Goal: Information Seeking & Learning: Learn about a topic

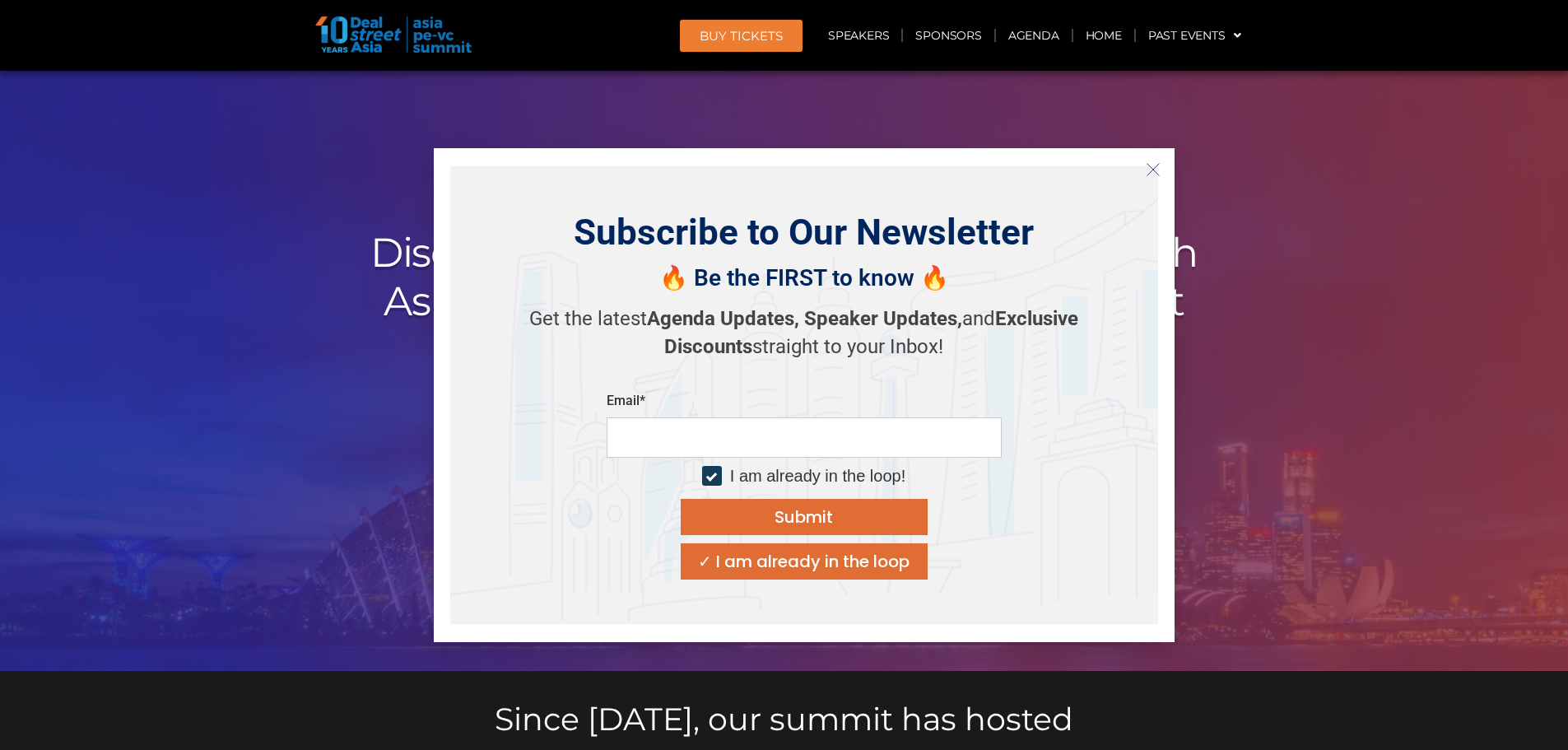
click at [1162, 167] on button "Close" at bounding box center [1153, 169] width 26 height 26
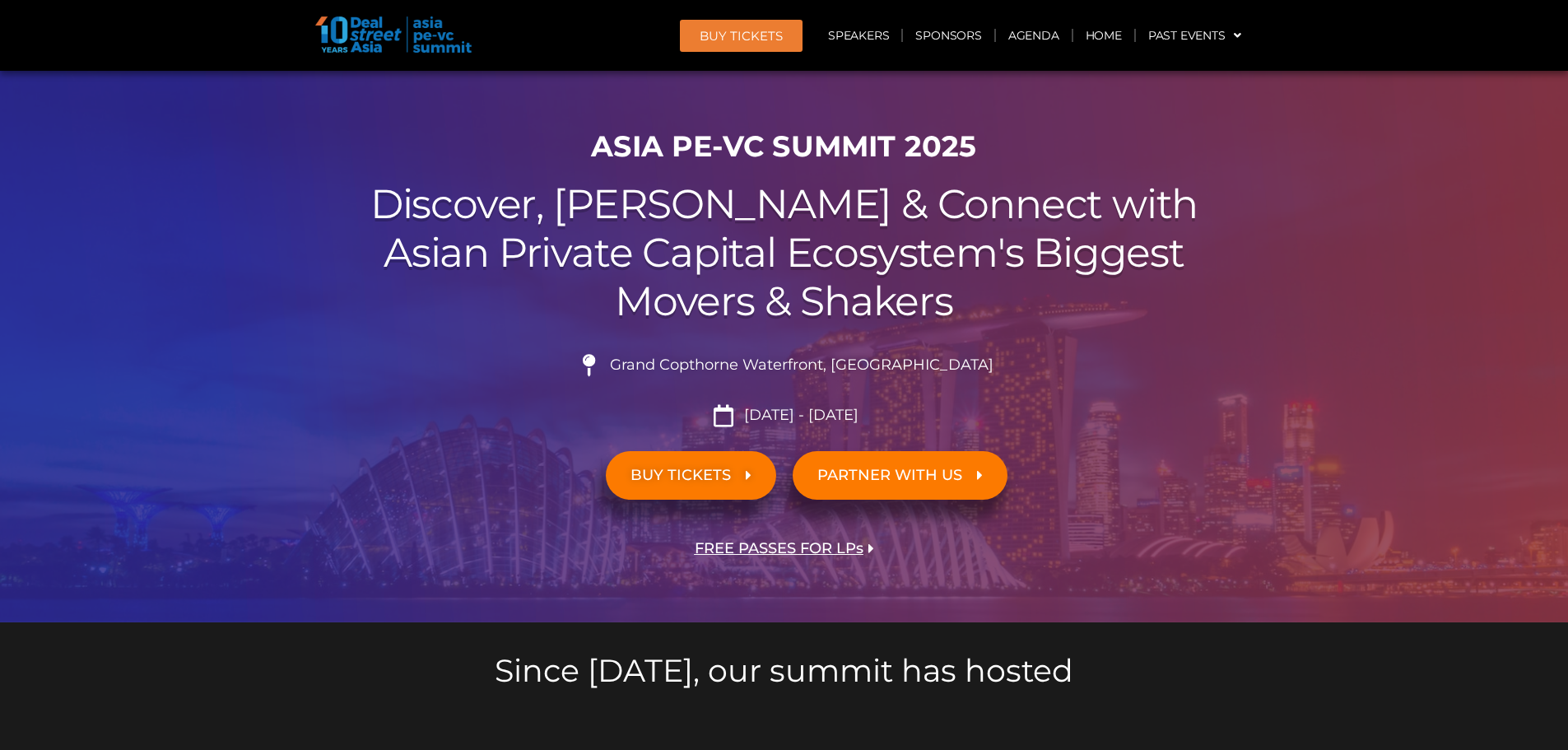
scroll to position [82, 0]
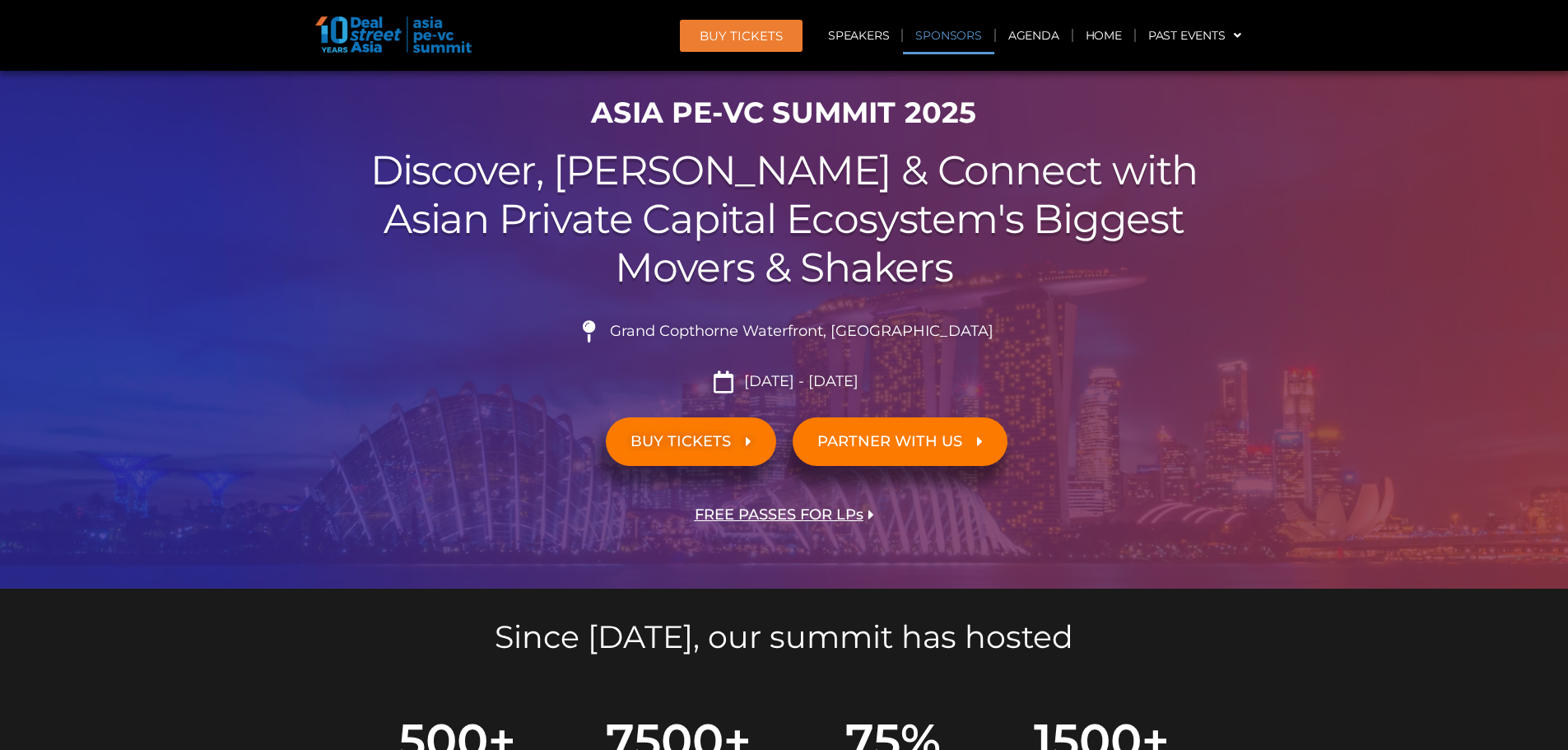
click at [970, 32] on link "Sponsors" at bounding box center [949, 35] width 91 height 38
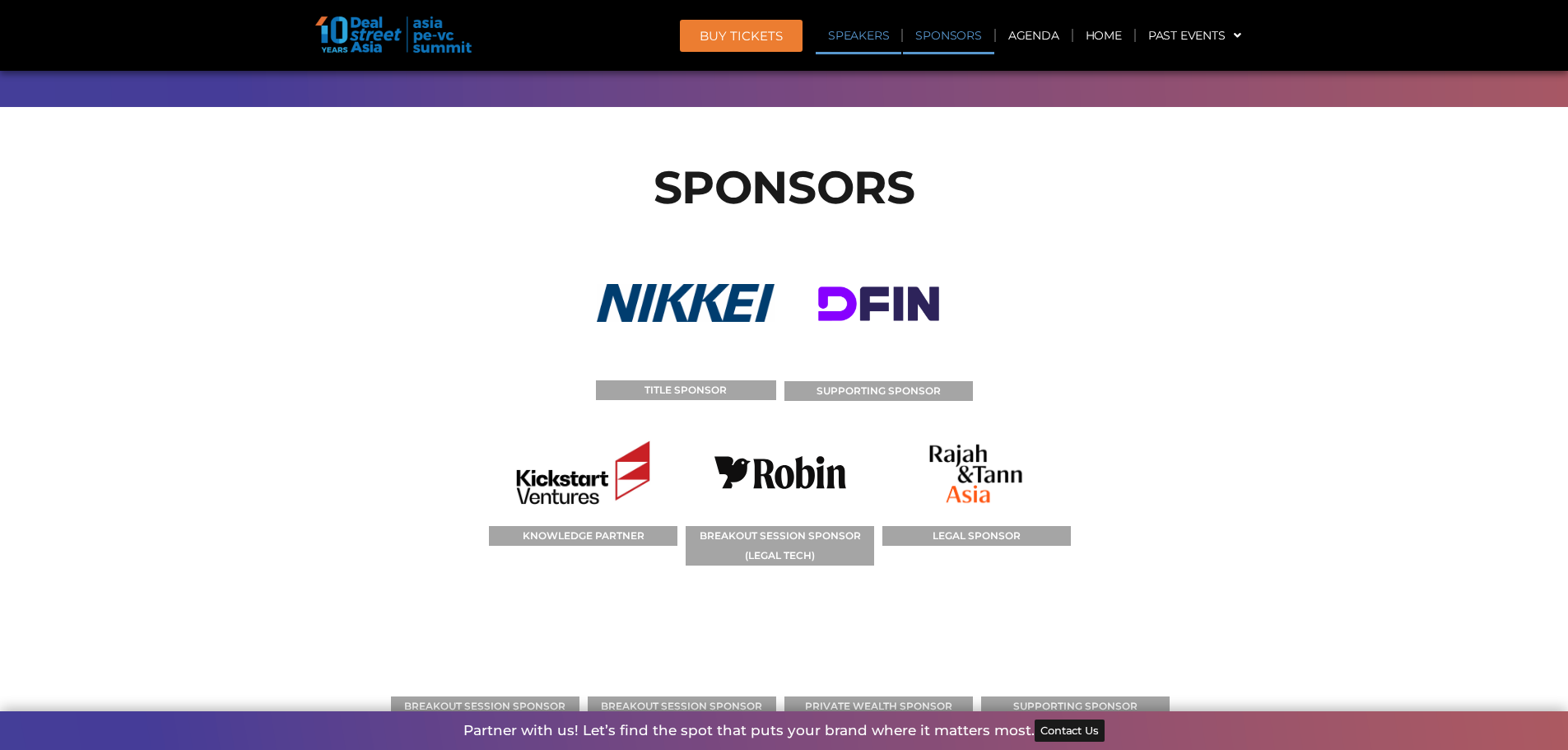
scroll to position [16855, 0]
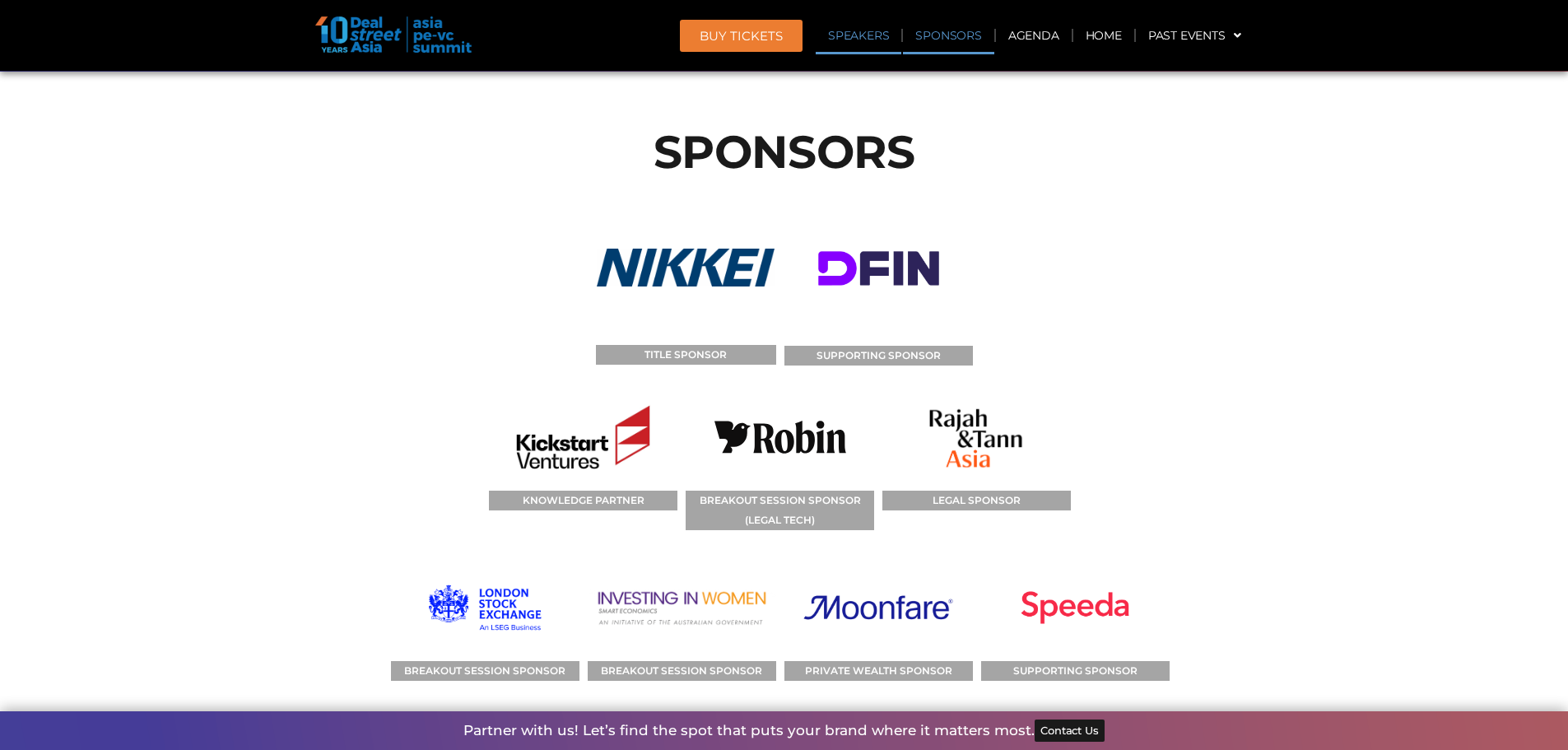
click at [1289, 295] on section "SPONSORS TITLE SPONSOR SUPPORTING SPONSOR KNOWLEDGE PARTNER BREAKOUT SESSION SP…" at bounding box center [784, 619] width 1568 height 1095
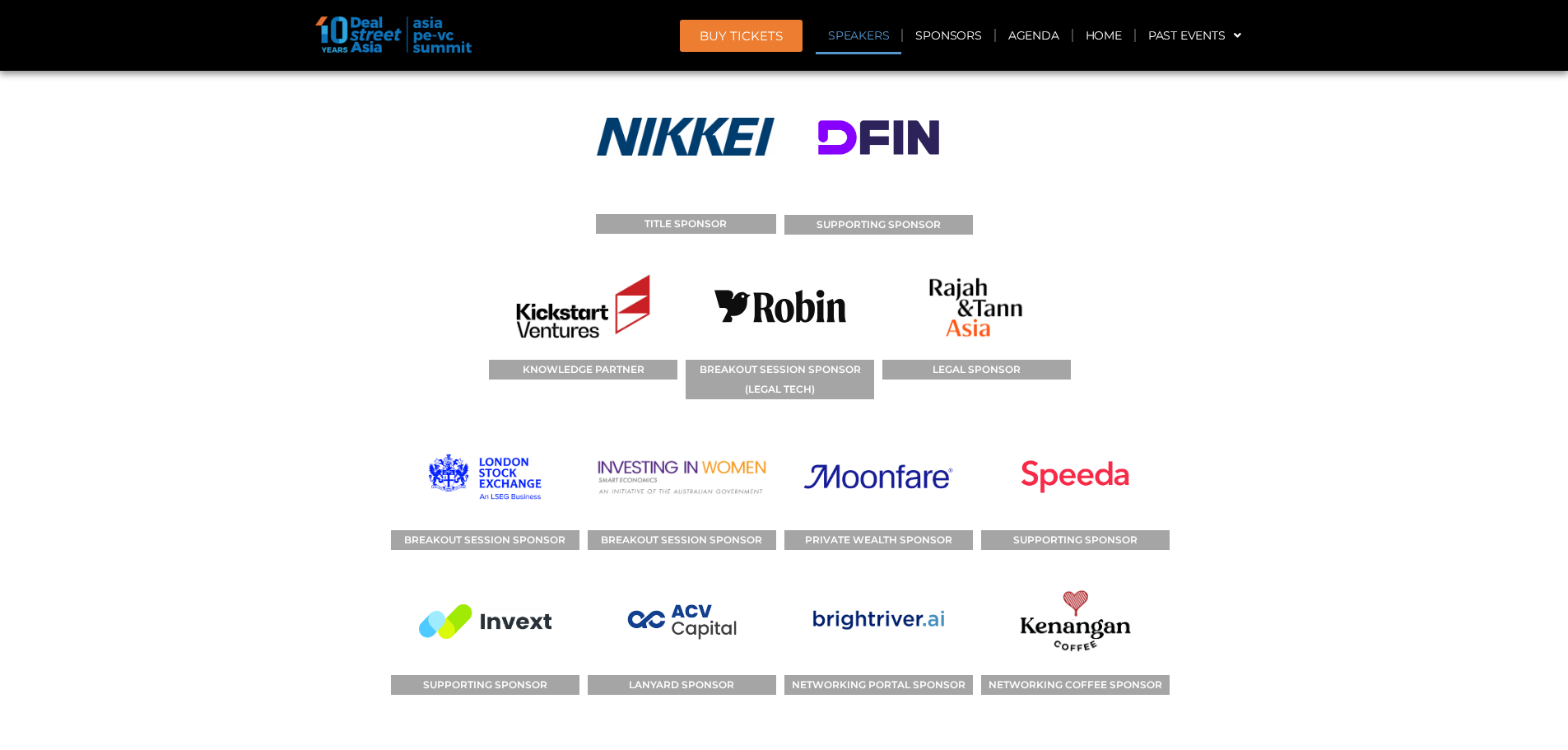
scroll to position [17019, 0]
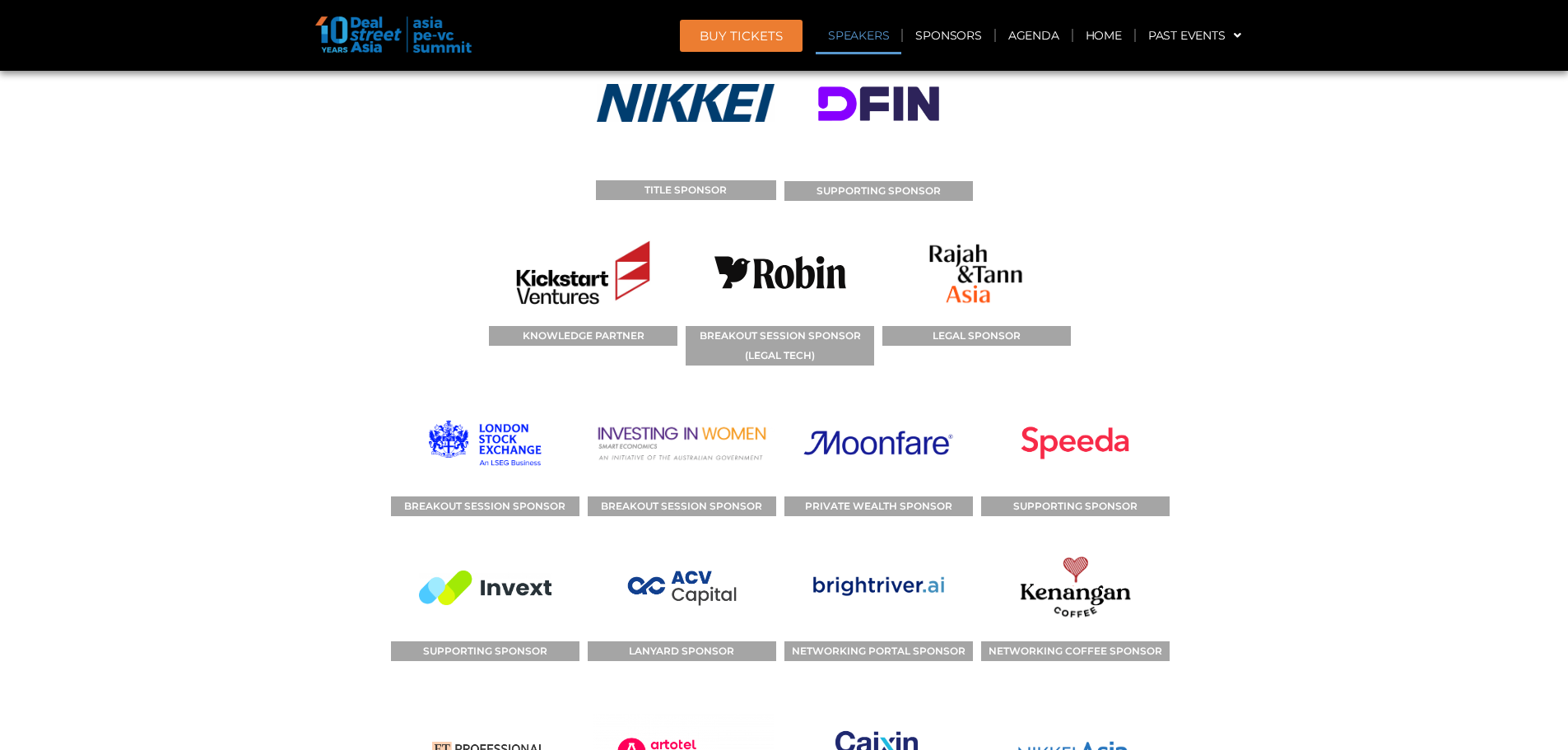
drag, startPoint x: 698, startPoint y: 512, endPoint x: 776, endPoint y: 517, distance: 78.2
click at [776, 699] on div "HOSPITALITY SPONSOR" at bounding box center [688, 761] width 188 height 126
click at [777, 699] on div "HOSPITALITY SPONSOR" at bounding box center [688, 761] width 188 height 126
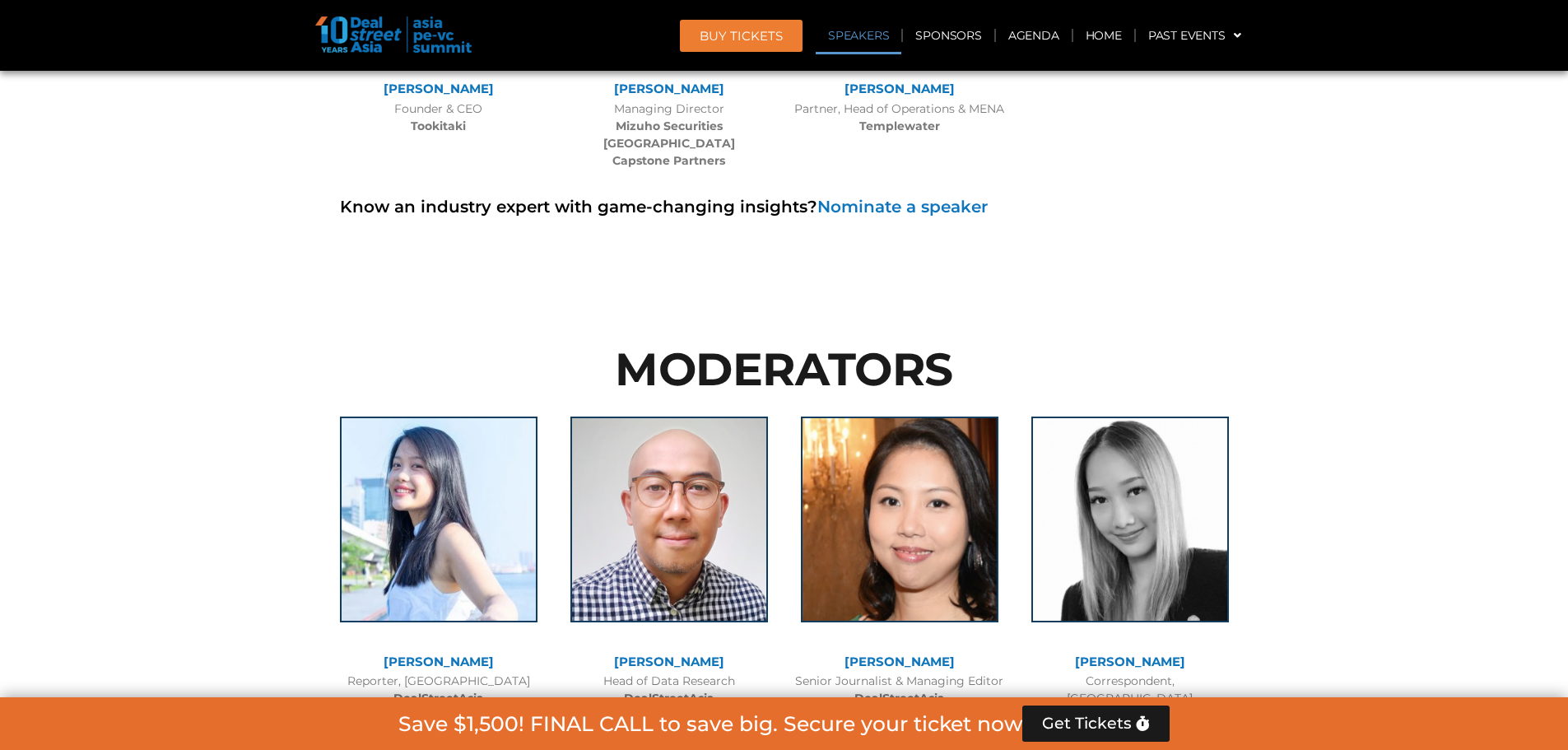
scroll to position [11258, 0]
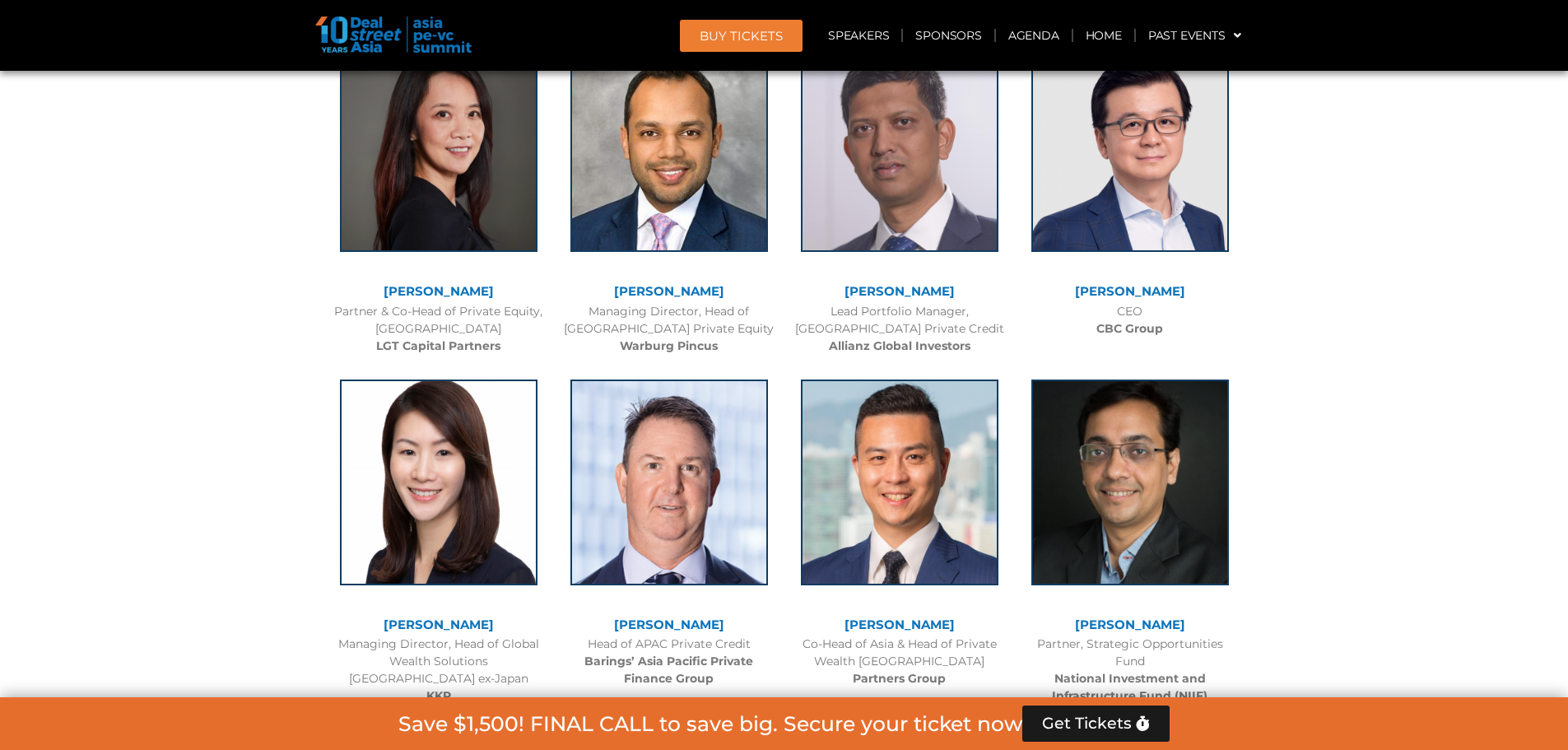
scroll to position [2532, 0]
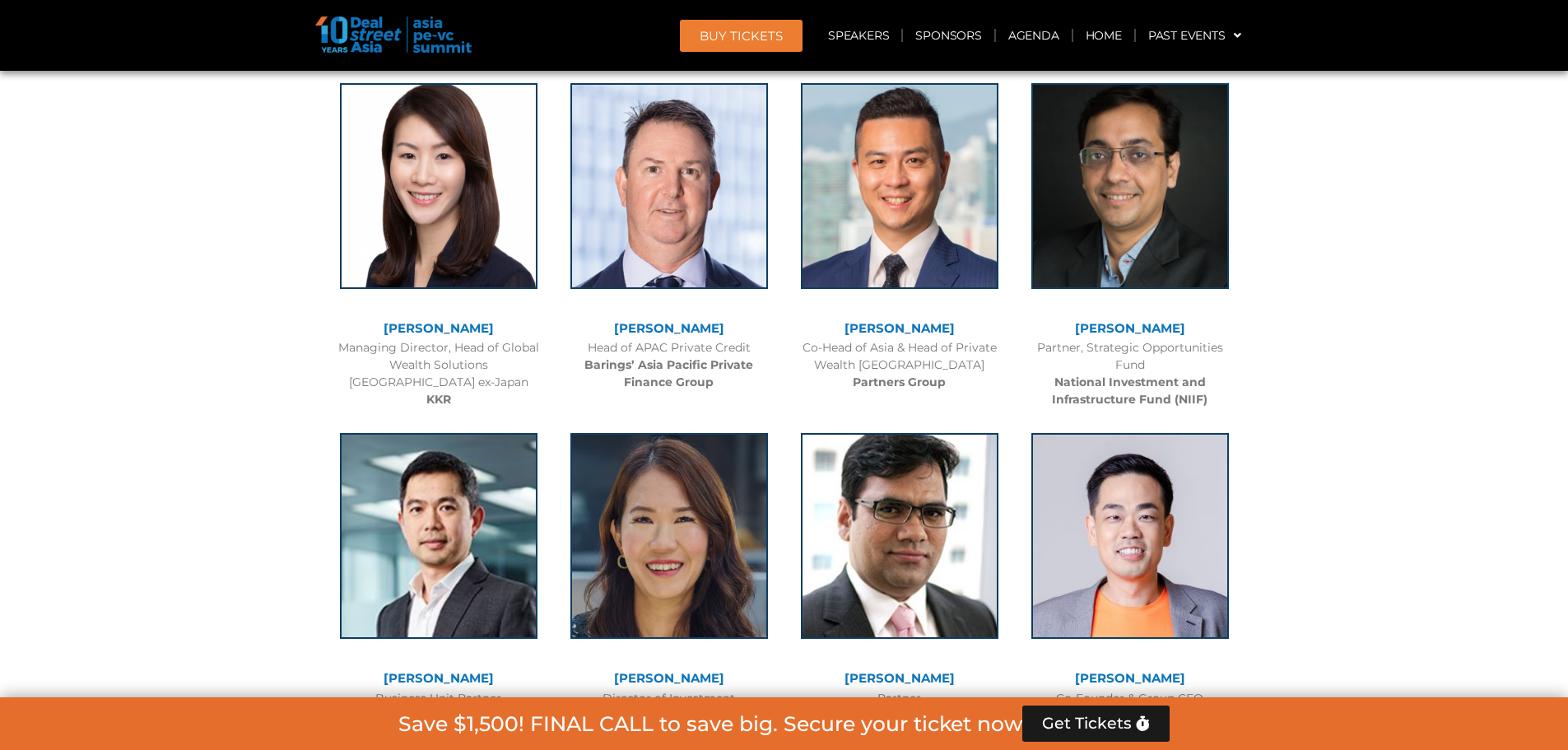
scroll to position [2861, 0]
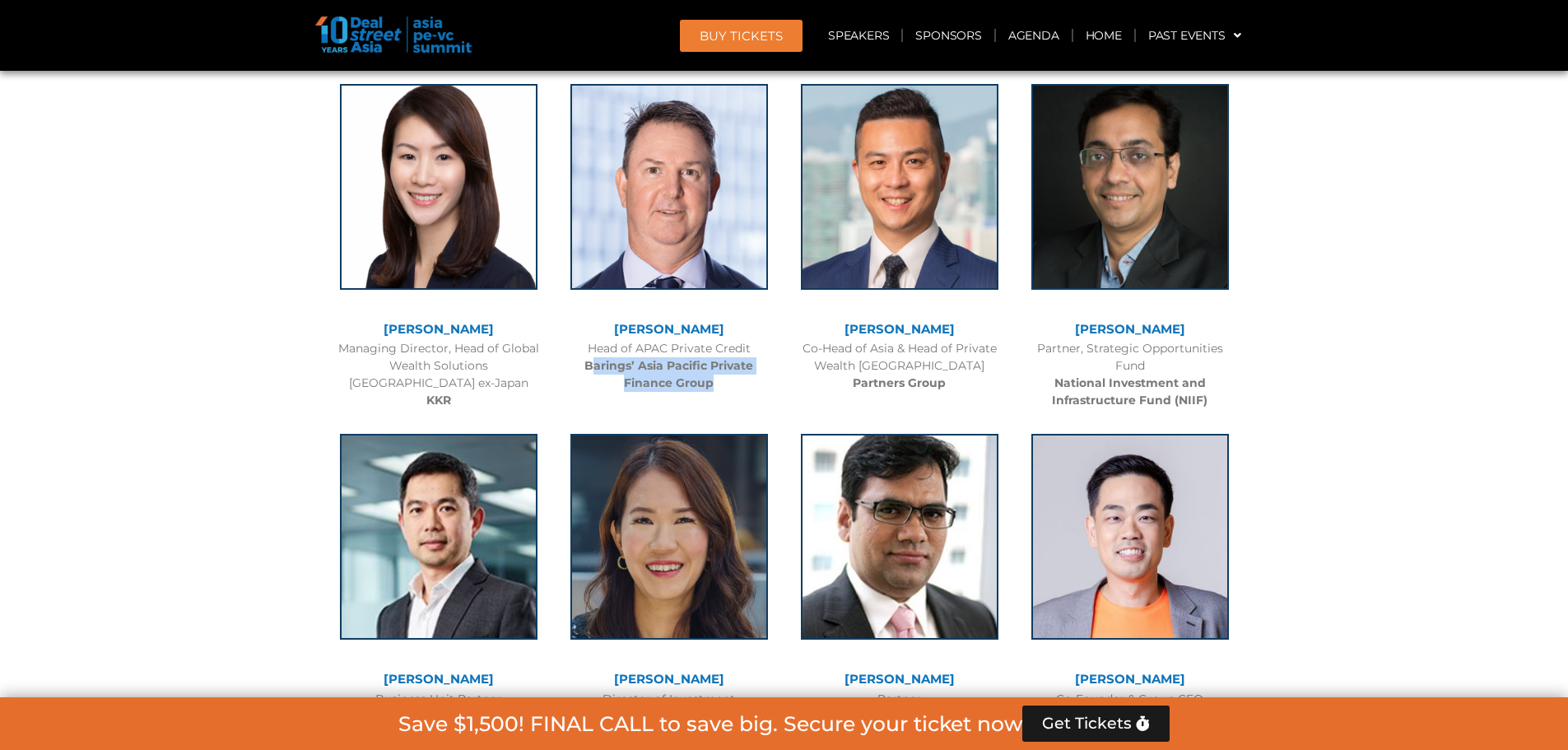
drag, startPoint x: 597, startPoint y: 365, endPoint x: 721, endPoint y: 382, distance: 125.2
click at [721, 382] on div "Head of APAC Private Credit Barings’ Asia Pacific Private Finance Group" at bounding box center [669, 365] width 214 height 52
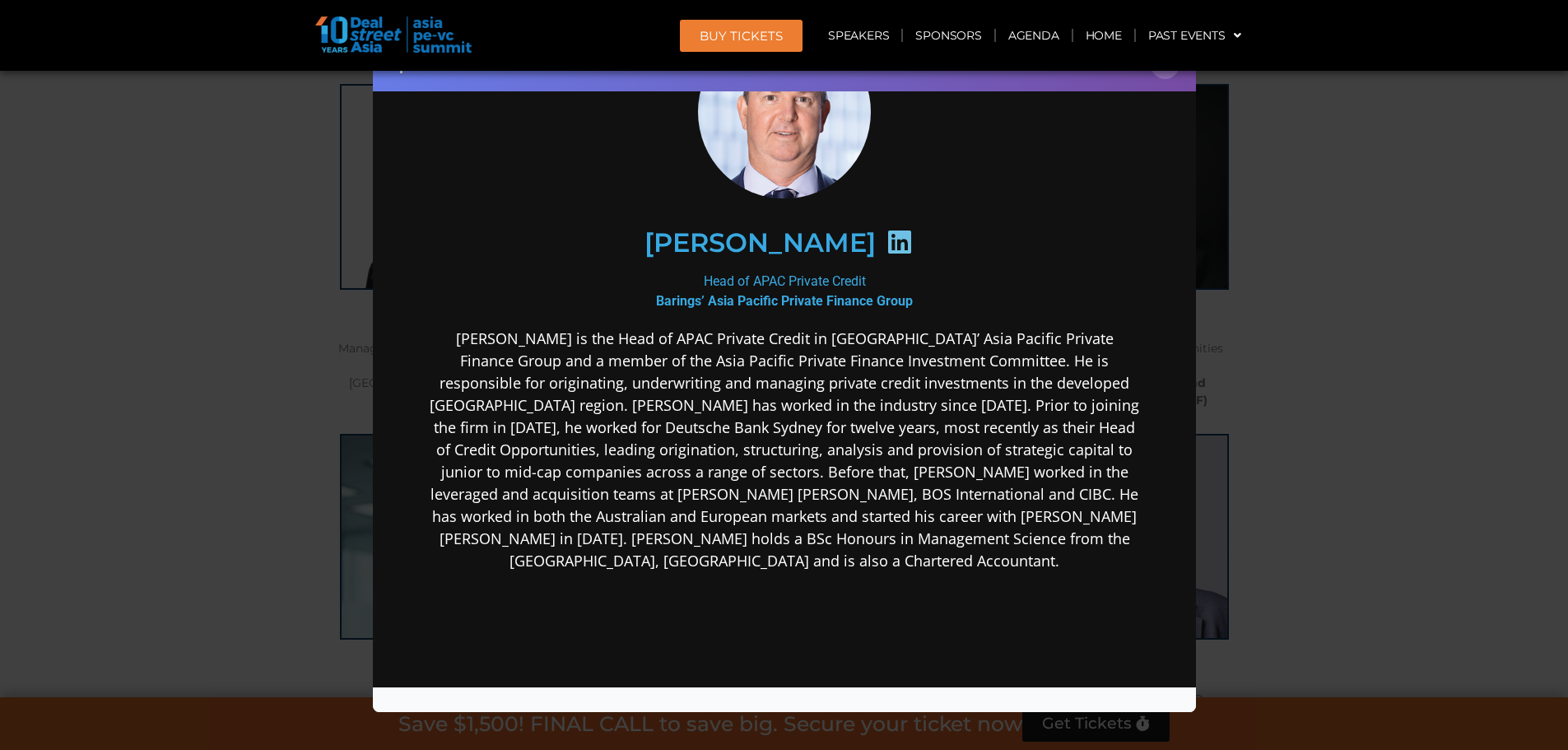
scroll to position [165, 0]
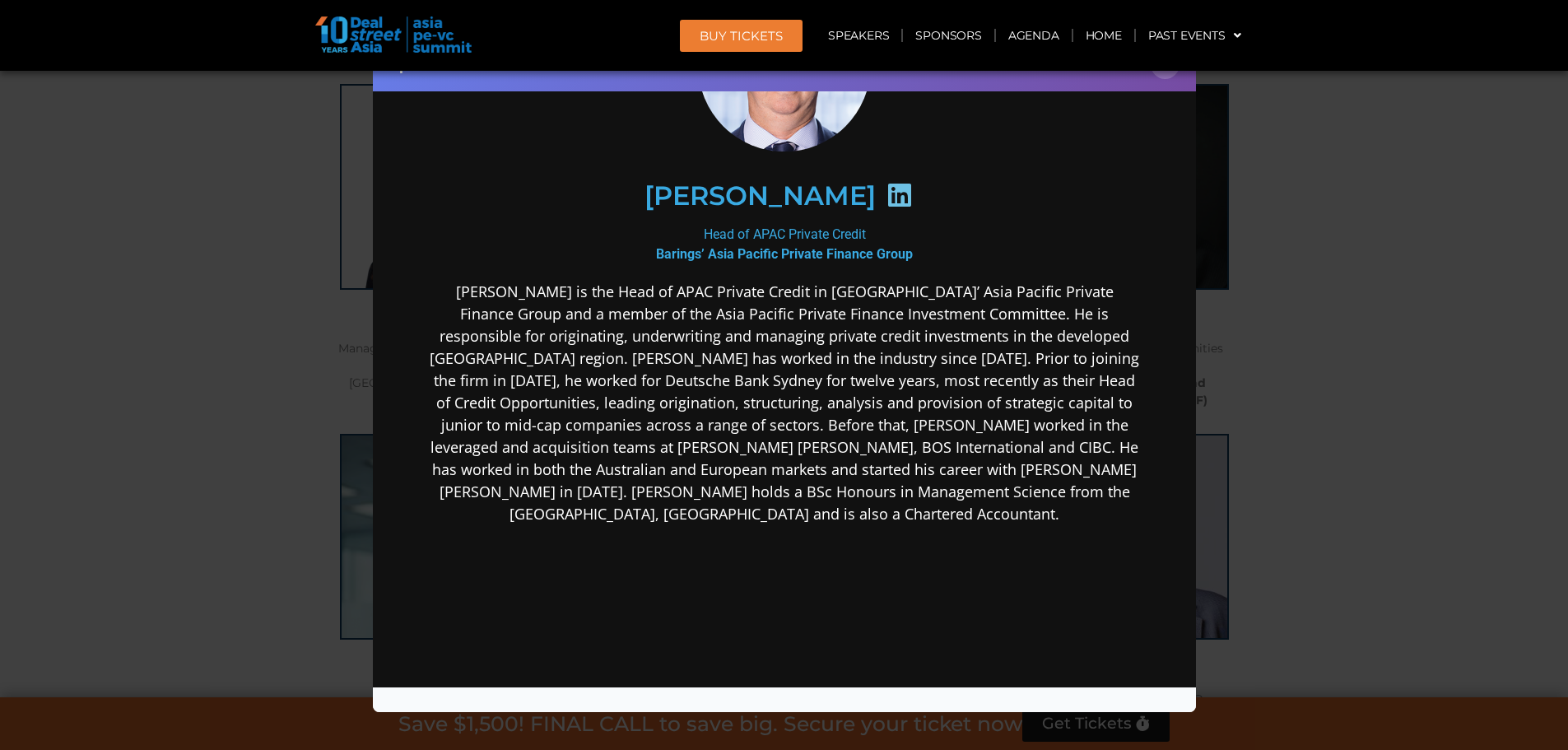
click at [1292, 384] on div "Speaker Profile ×" at bounding box center [784, 375] width 1568 height 750
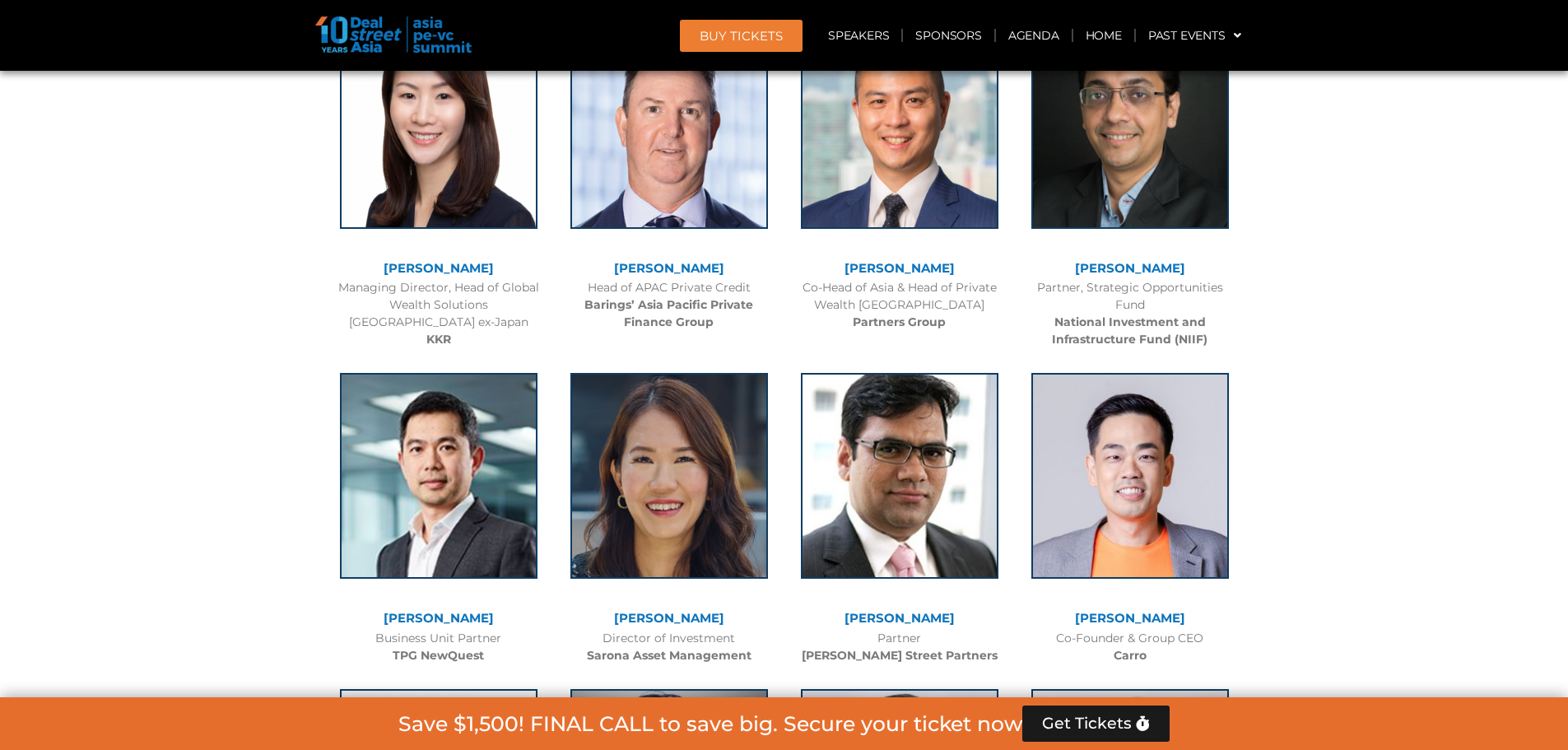
scroll to position [2943, 0]
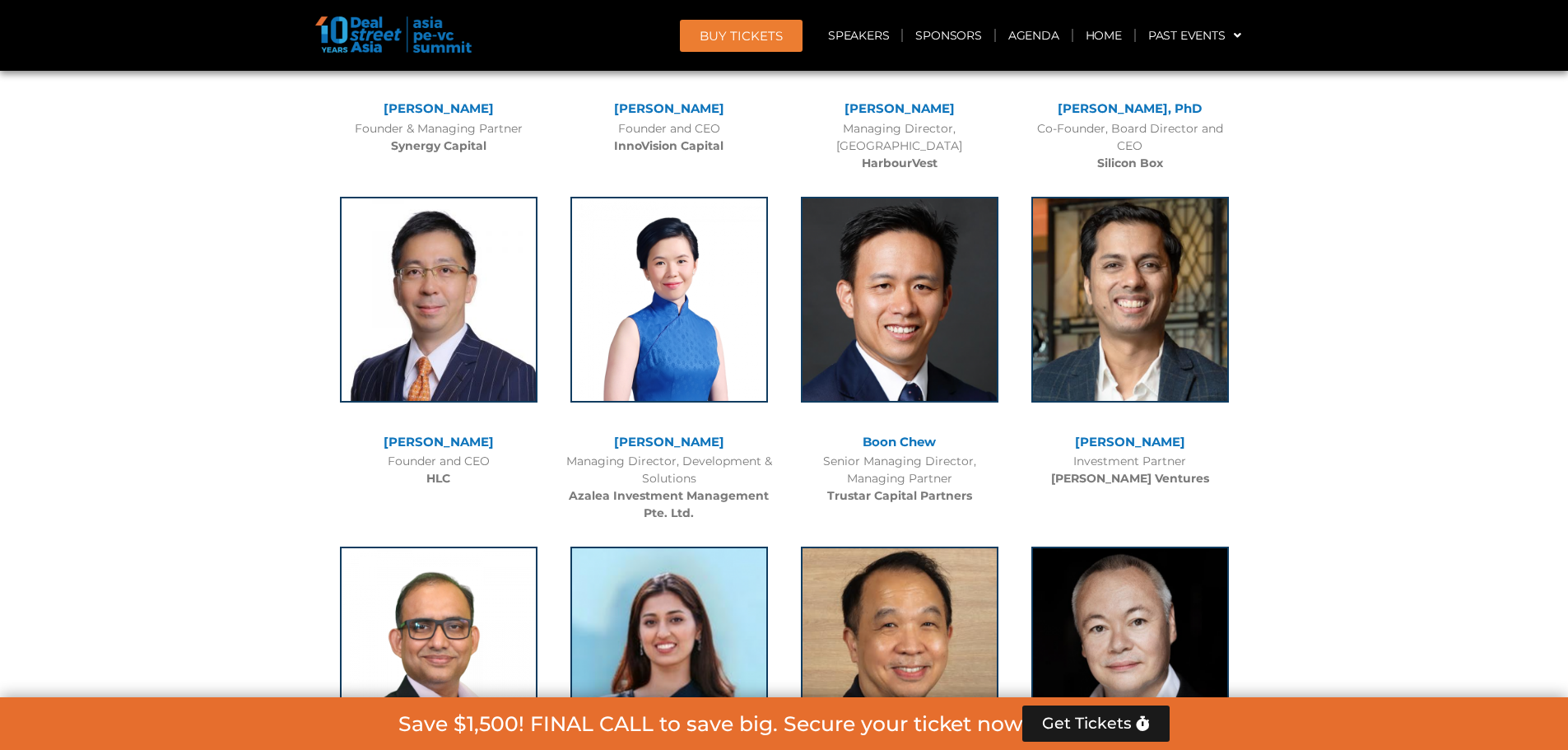
scroll to position [8458, 0]
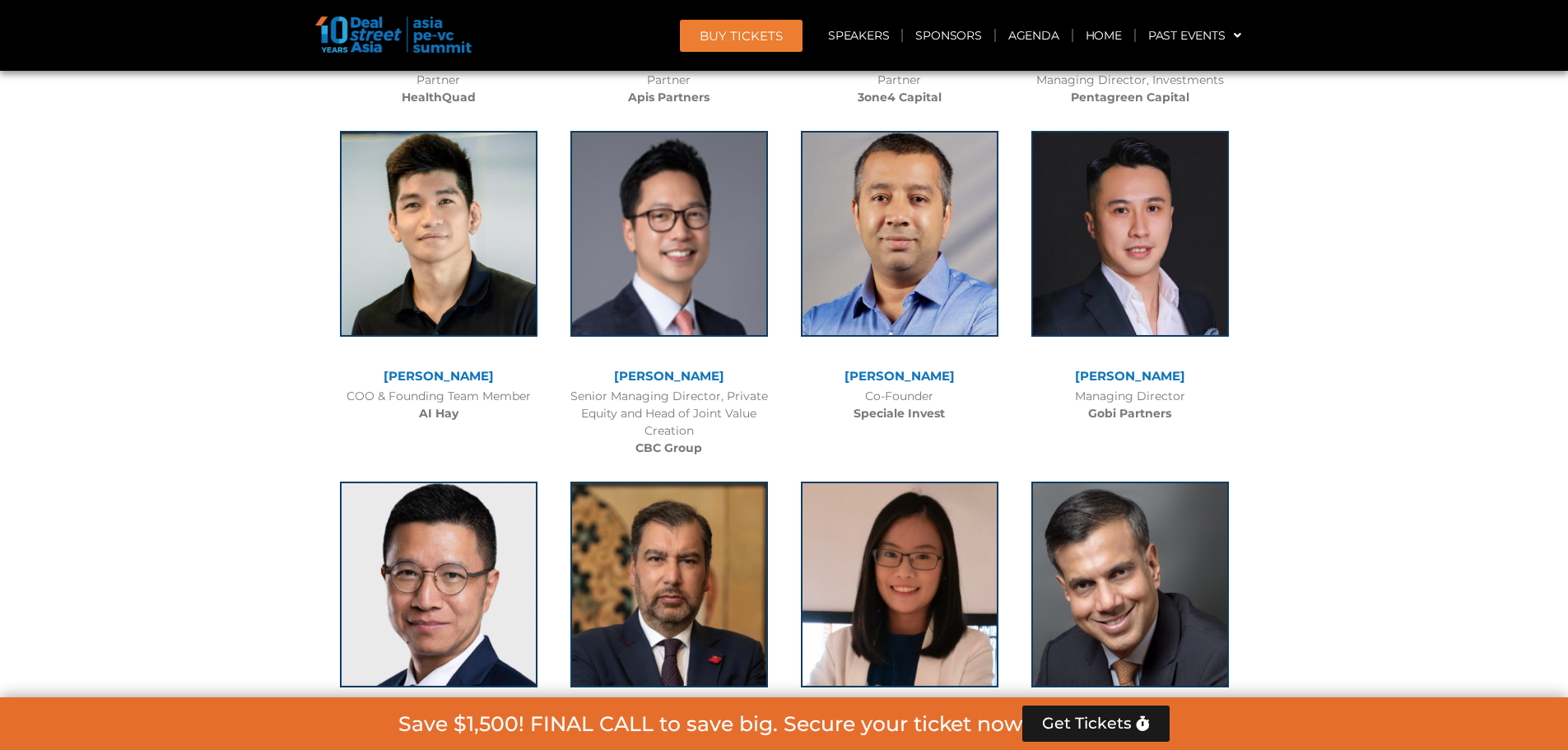
scroll to position [10269, 0]
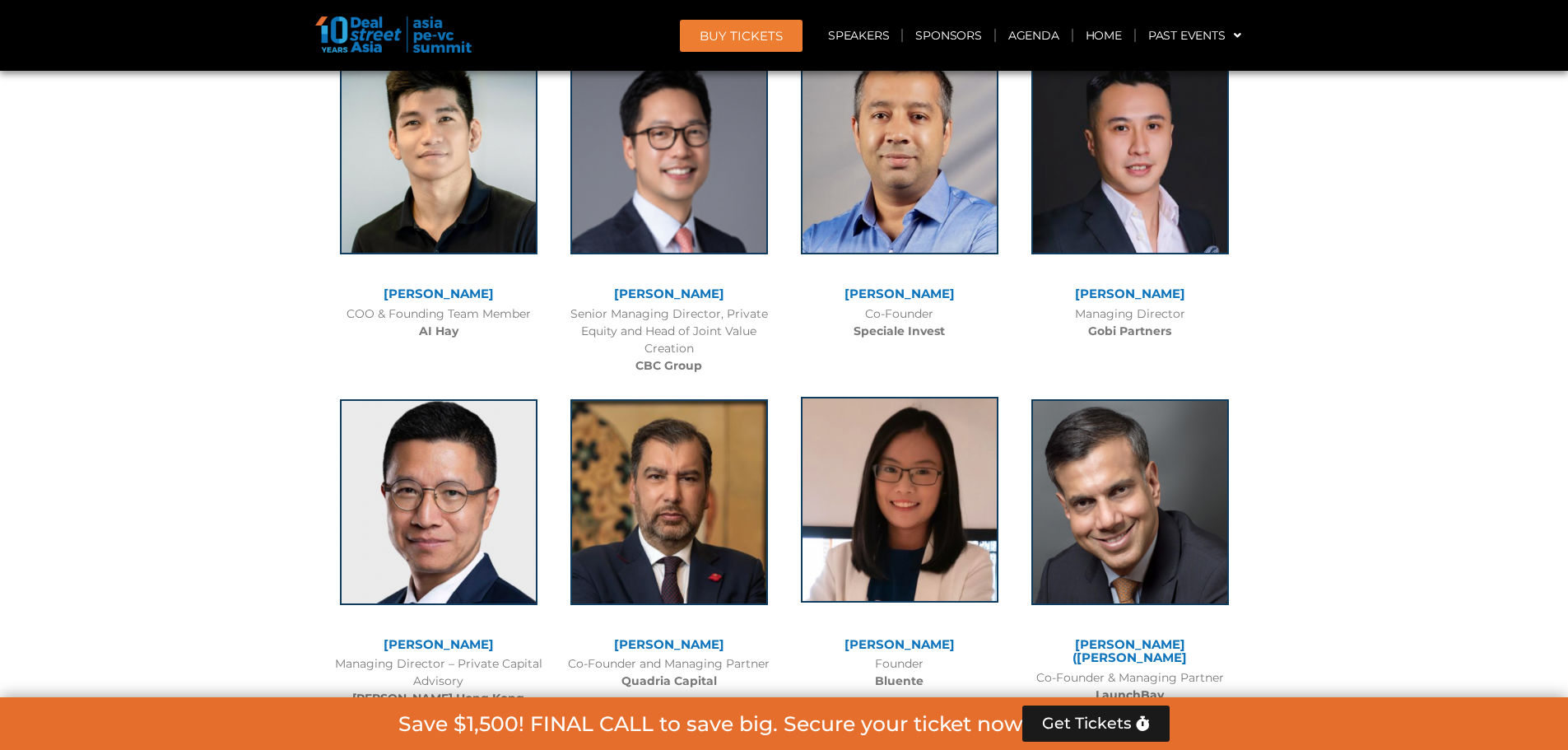
click at [936, 458] on img at bounding box center [899, 499] width 198 height 206
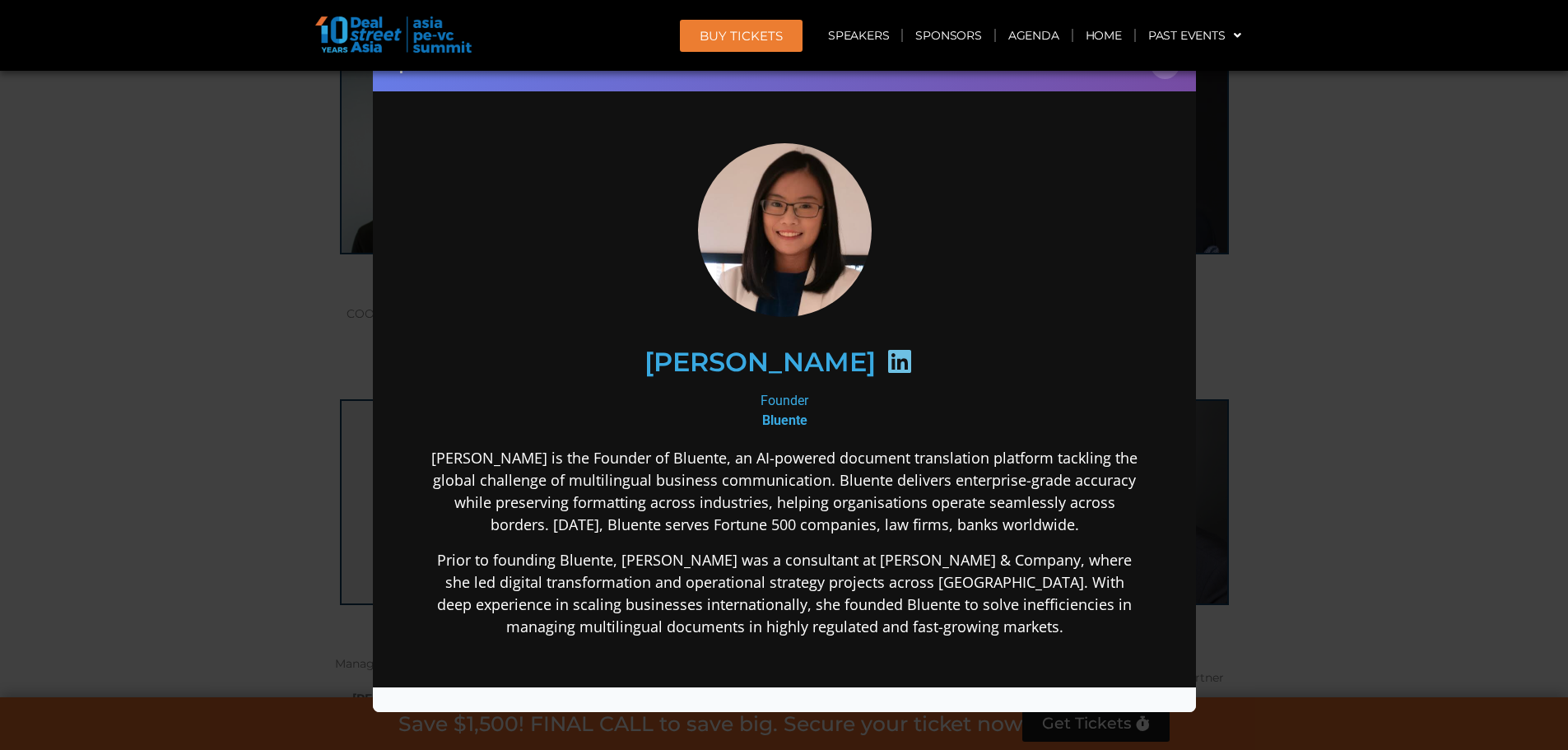
scroll to position [0, 0]
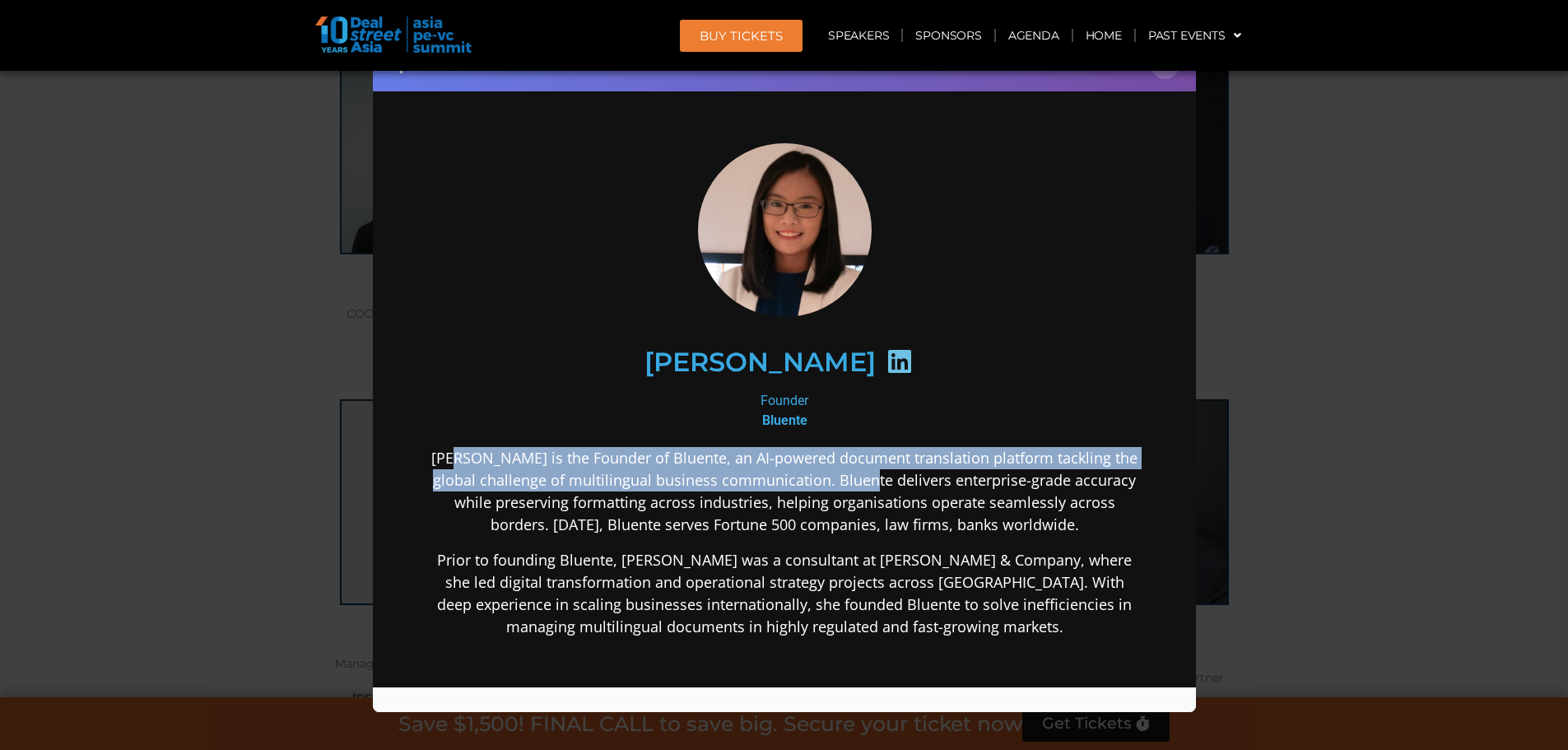
drag, startPoint x: 473, startPoint y: 454, endPoint x: 896, endPoint y: 468, distance: 423.2
click at [895, 468] on p "[PERSON_NAME] is the Founder of Bluente, an AI-powered document translation pla…" at bounding box center [784, 491] width 711 height 89
click at [897, 468] on p "[PERSON_NAME] is the Founder of Bluente, an AI-powered document translation pla…" at bounding box center [784, 491] width 711 height 89
click at [913, 456] on p "[PERSON_NAME] is the Founder of Bluente, an AI-powered document translation pla…" at bounding box center [784, 491] width 711 height 89
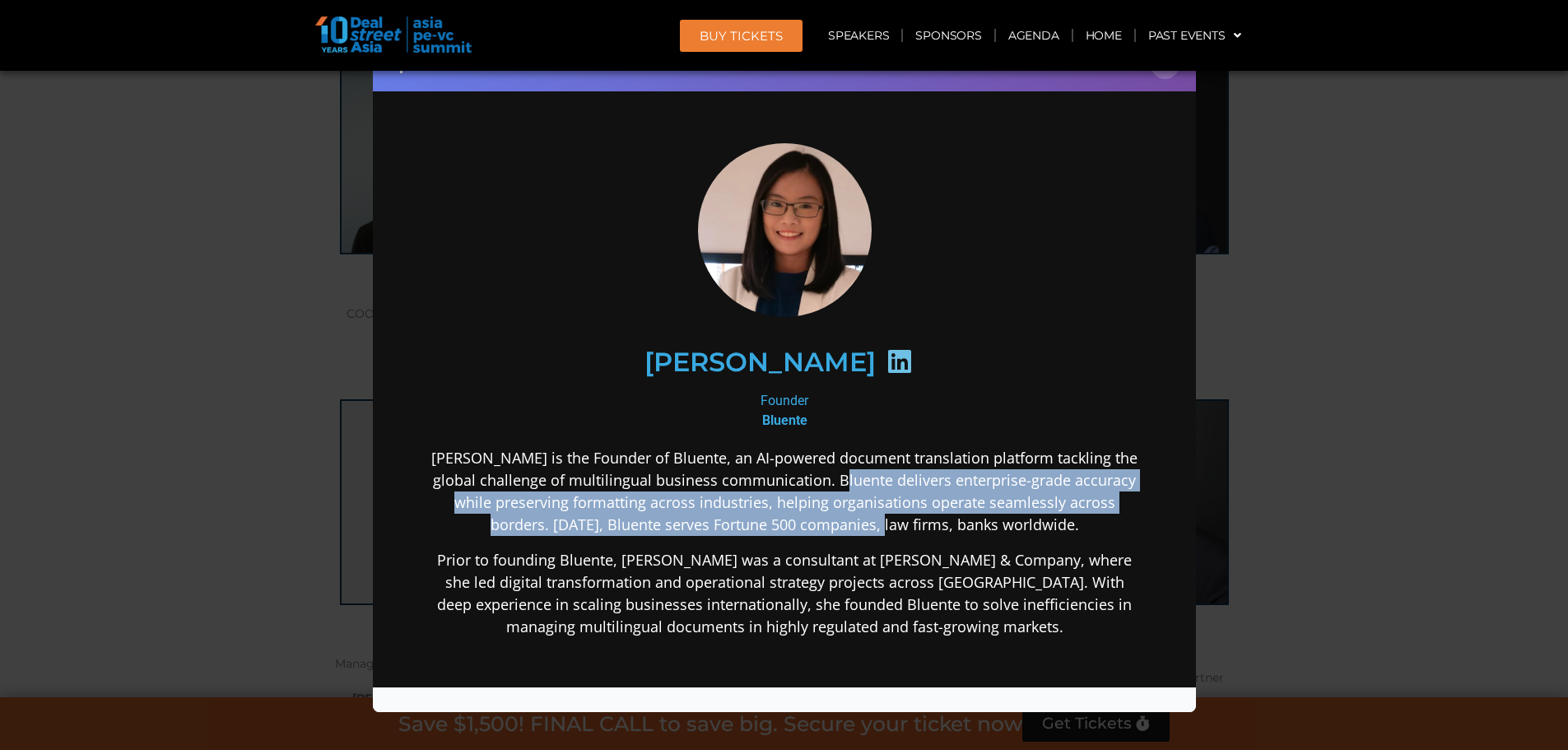
drag, startPoint x: 857, startPoint y: 472, endPoint x: 904, endPoint y: 517, distance: 65.1
click at [904, 517] on p "[PERSON_NAME] is the Founder of Bluente, an AI-powered document translation pla…" at bounding box center [784, 491] width 711 height 89
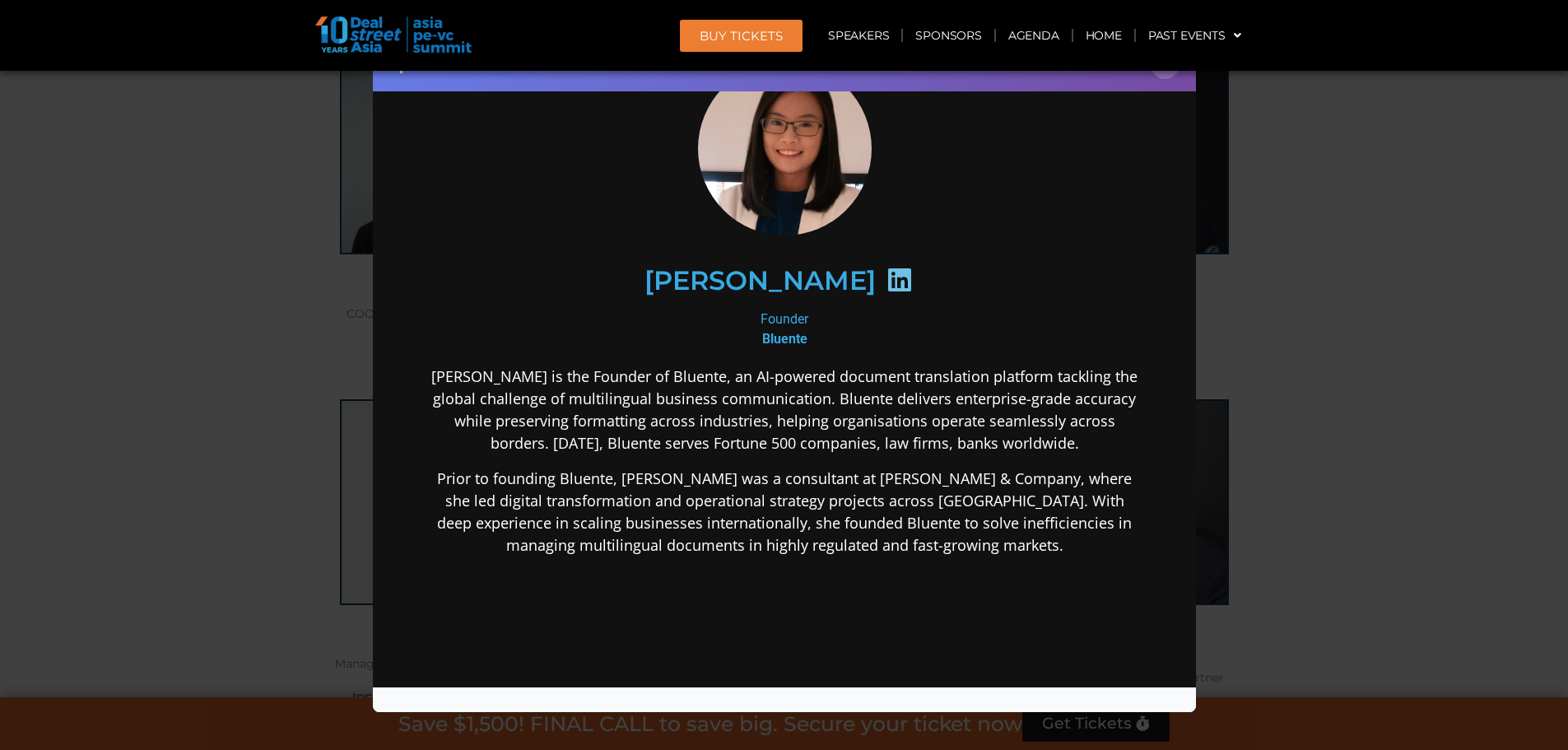
scroll to position [82, 0]
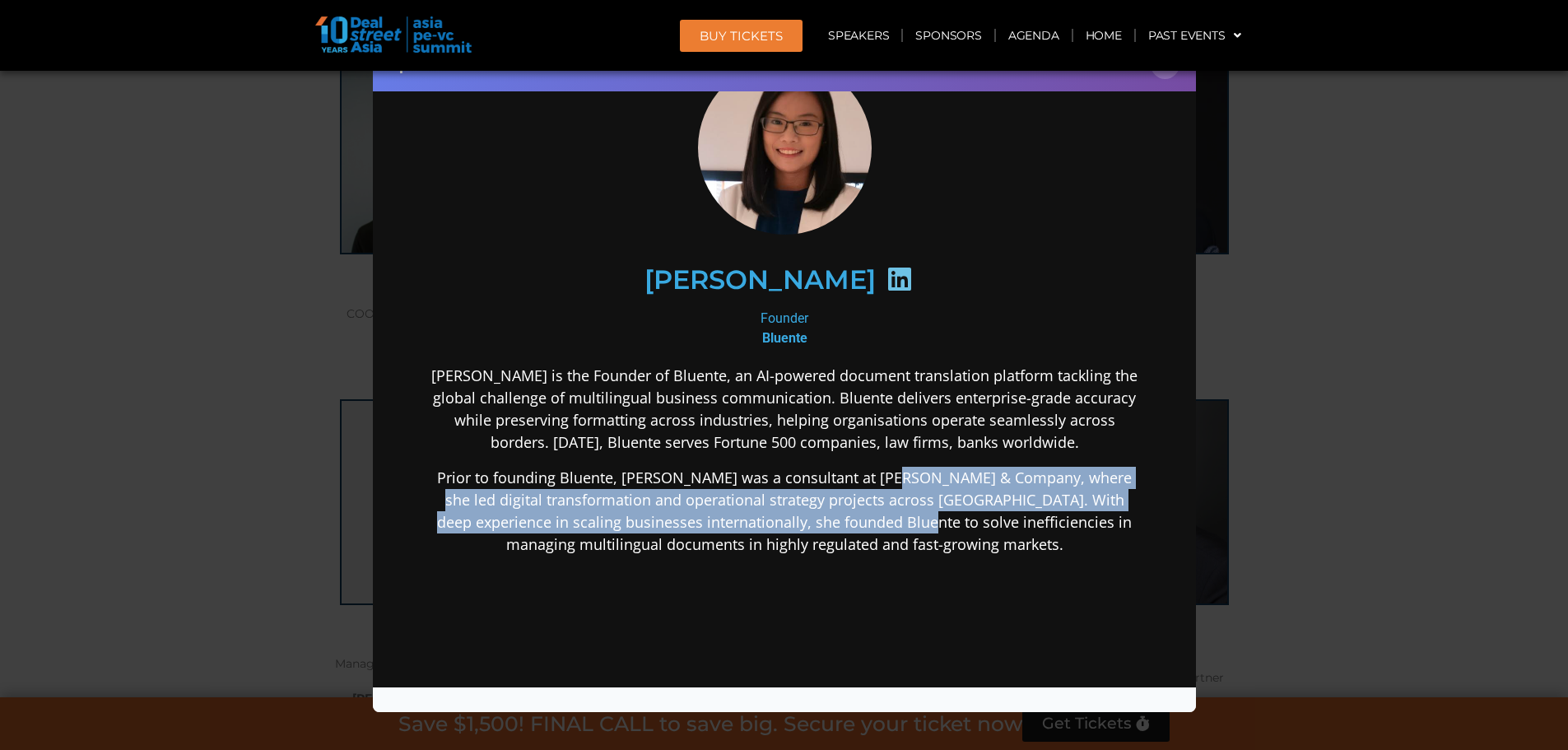
drag, startPoint x: 911, startPoint y: 478, endPoint x: 940, endPoint y: 519, distance: 50.2
click at [940, 519] on p "Prior to founding Bluente, [PERSON_NAME] was a consultant at [PERSON_NAME] & Co…" at bounding box center [784, 511] width 711 height 89
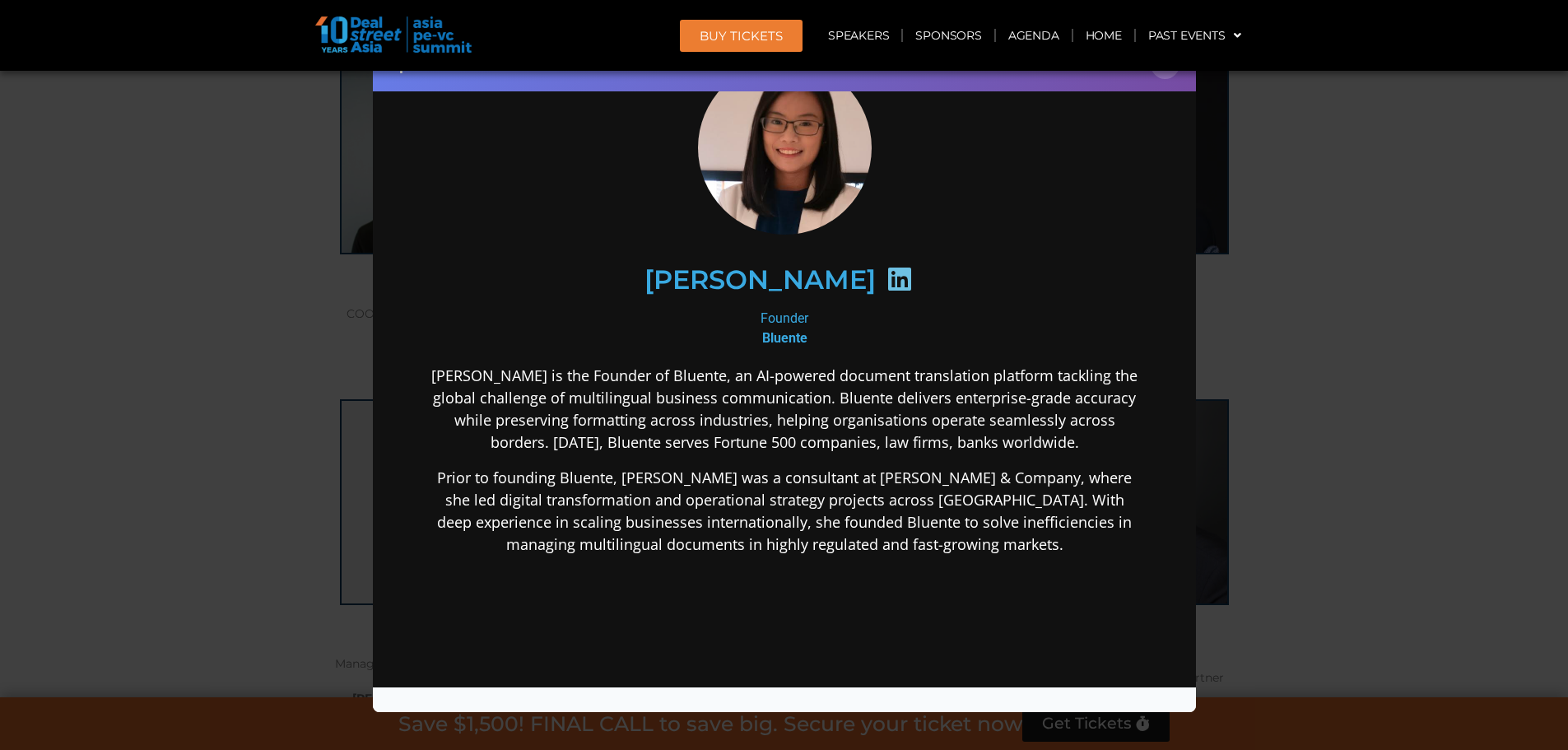
click at [1275, 492] on div "Speaker Profile ×" at bounding box center [784, 375] width 1568 height 750
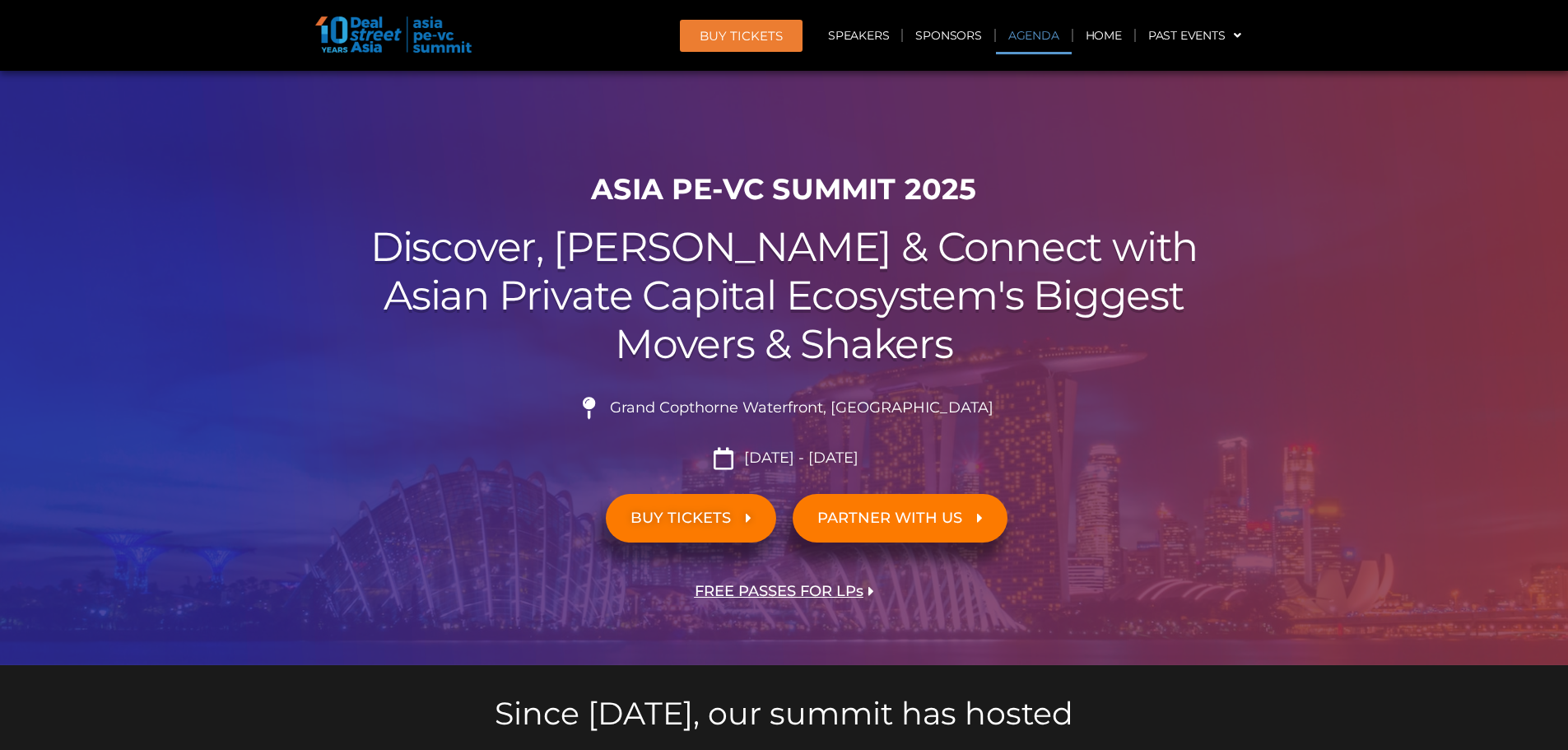
scroll to position [0, 0]
